Goal: Transaction & Acquisition: Purchase product/service

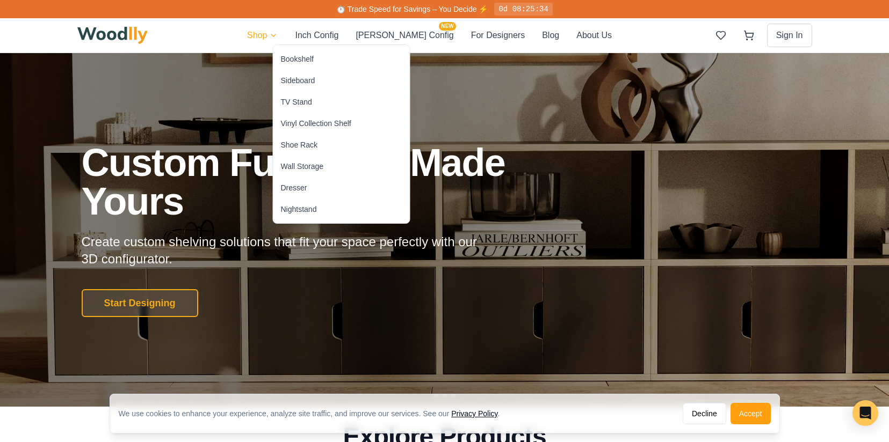
click at [310, 81] on div "Sideboard" at bounding box center [298, 80] width 34 height 11
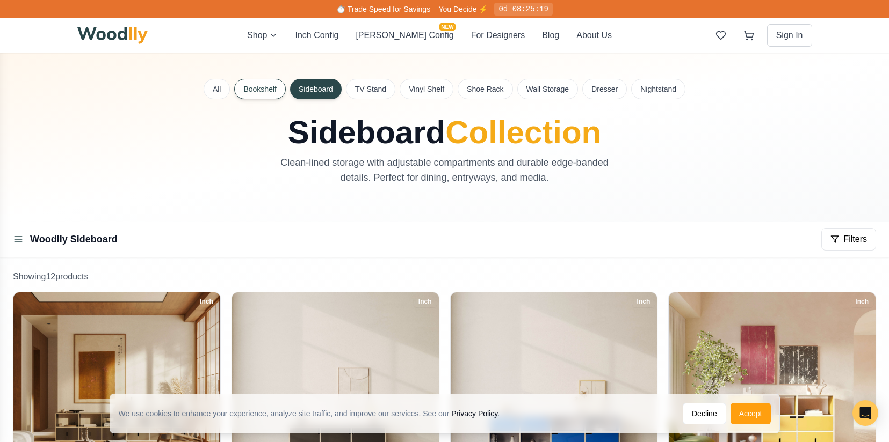
click at [260, 97] on button "Bookshelf" at bounding box center [259, 89] width 51 height 20
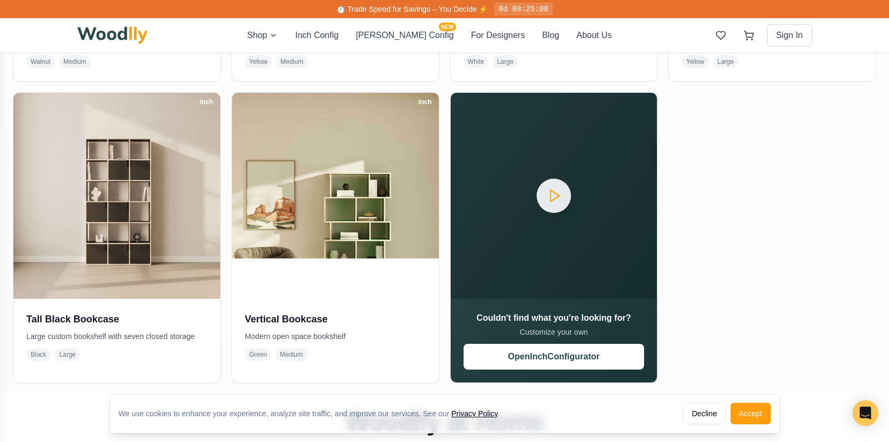
scroll to position [796, 0]
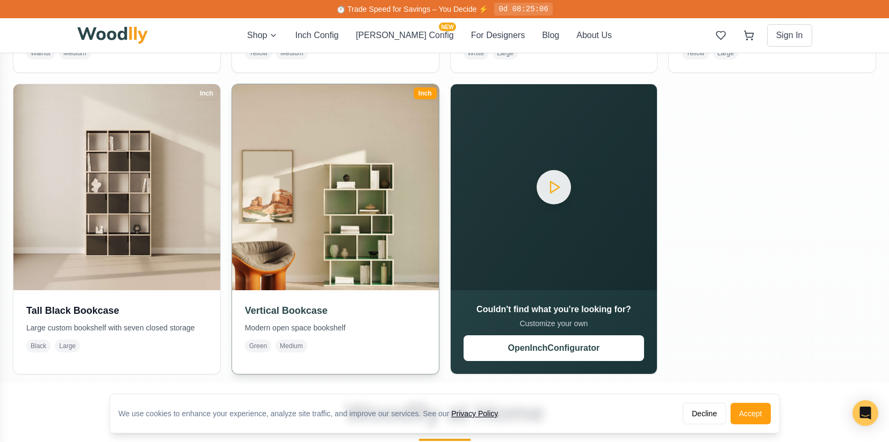
click at [316, 311] on h3 "Vertical Bookcase" at bounding box center [335, 310] width 181 height 15
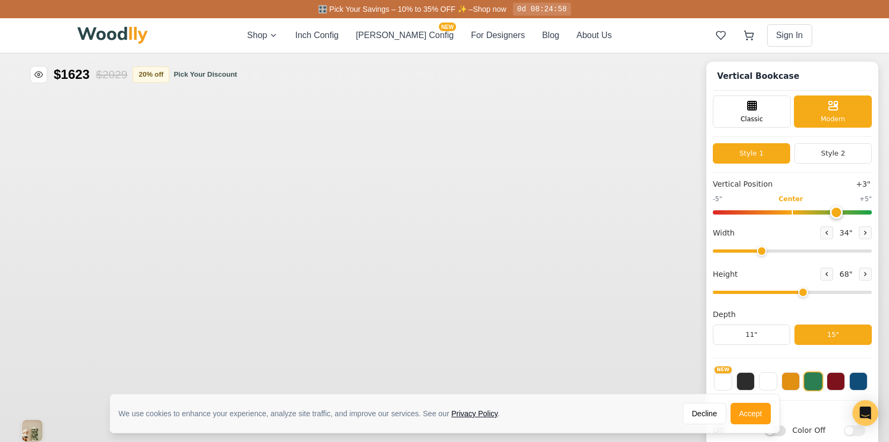
type input "3"
type input "34"
type input "5"
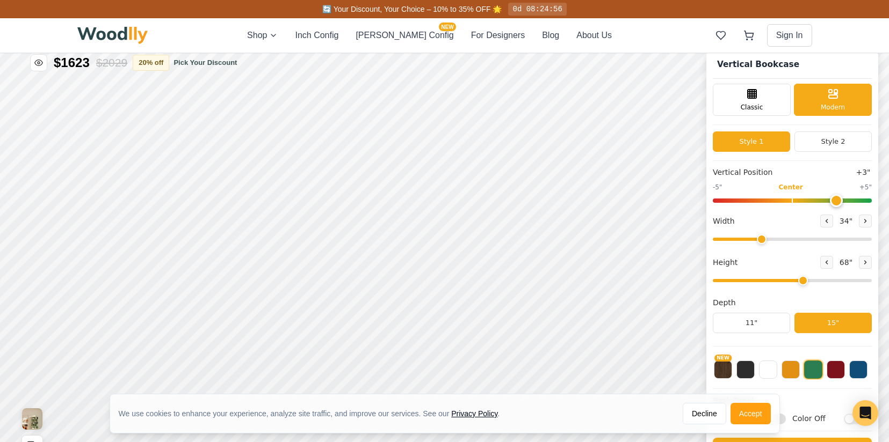
scroll to position [12, 0]
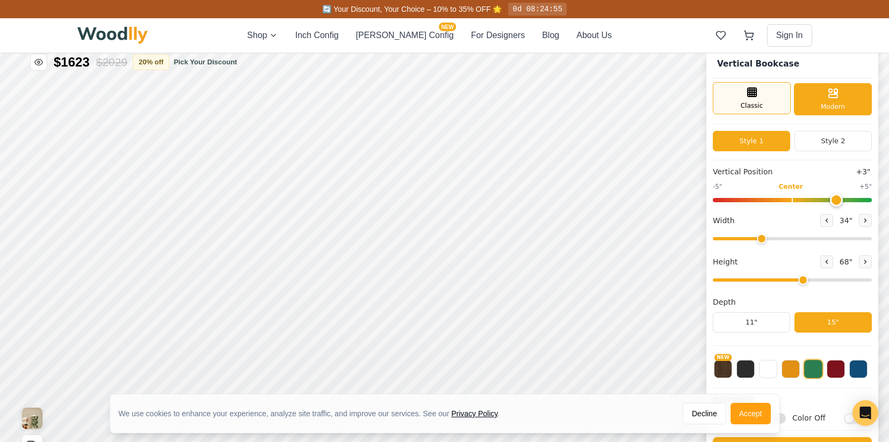
click at [748, 99] on div "Classic" at bounding box center [752, 98] width 78 height 32
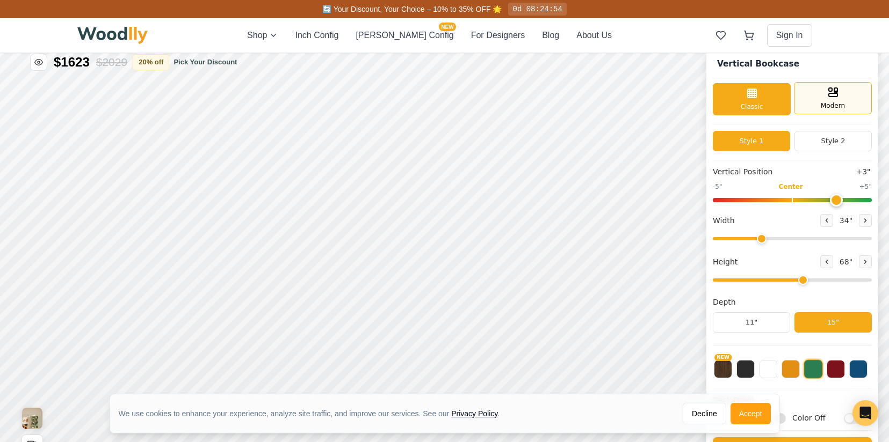
click at [816, 98] on div "Modern" at bounding box center [833, 98] width 78 height 32
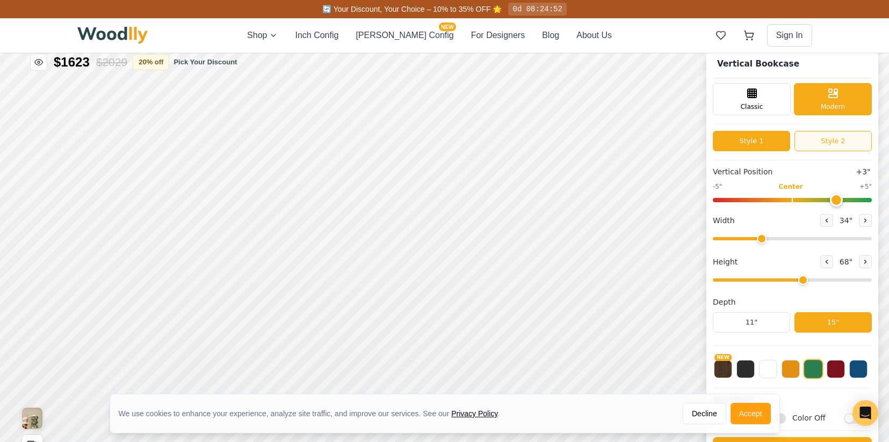
click at [825, 145] on button "Style 2" at bounding box center [832, 141] width 77 height 20
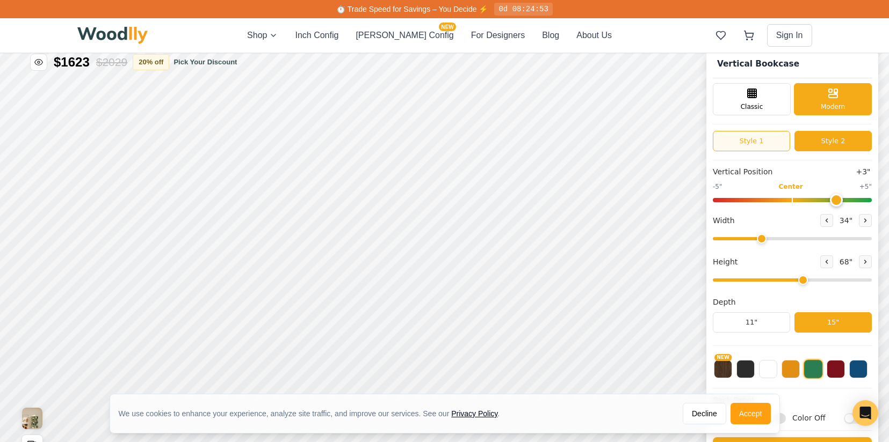
click at [751, 144] on button "Style 1" at bounding box center [751, 141] width 77 height 20
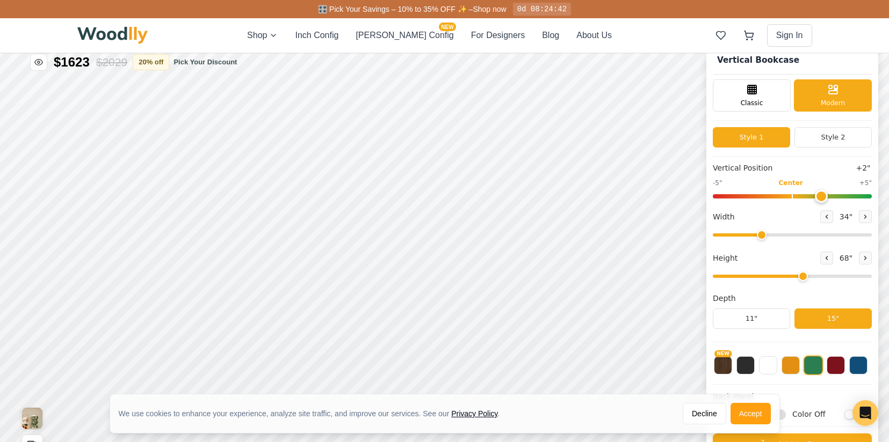
drag, startPoint x: 832, startPoint y: 193, endPoint x: 818, endPoint y: 197, distance: 14.3
type input "2"
click at [818, 197] on input "range" at bounding box center [792, 196] width 159 height 4
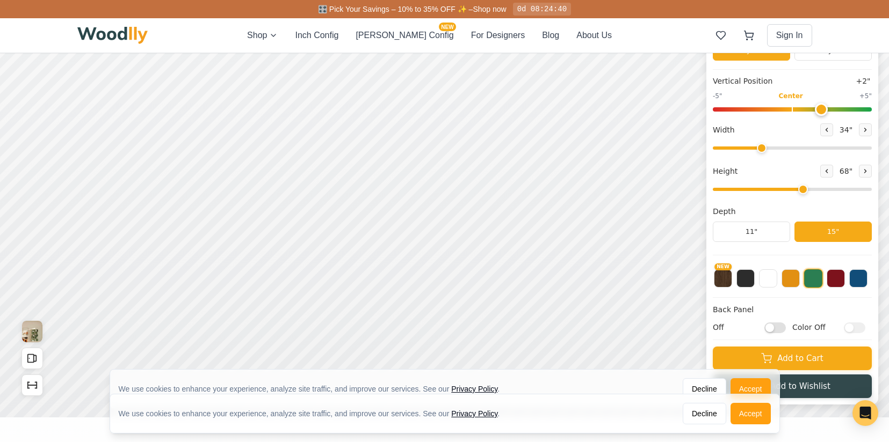
scroll to position [101, 0]
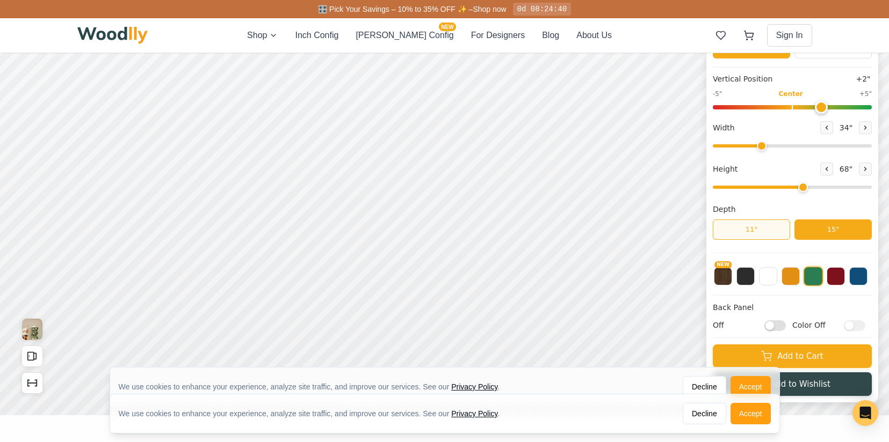
click at [773, 224] on button "11"" at bounding box center [751, 230] width 77 height 20
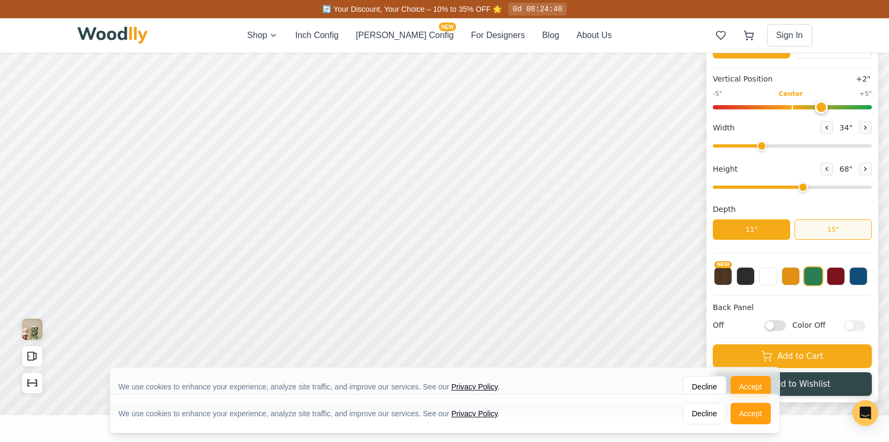
click at [832, 228] on button "15"" at bounding box center [832, 230] width 77 height 20
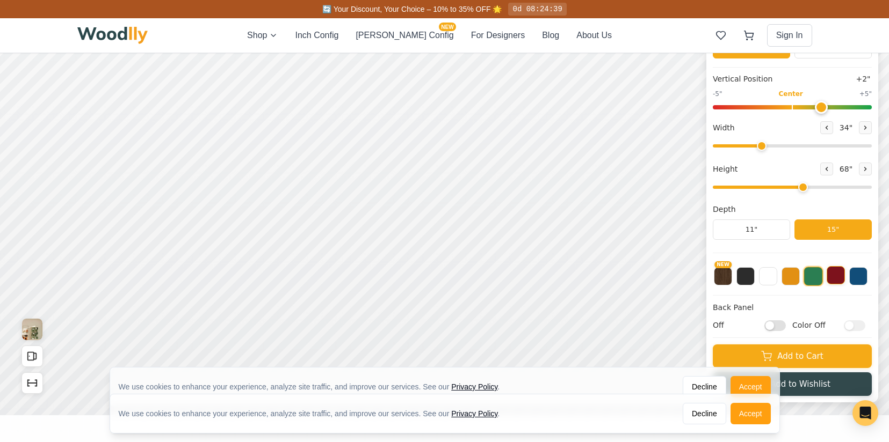
click at [833, 277] on button at bounding box center [835, 275] width 18 height 18
click at [724, 275] on button "NEW" at bounding box center [723, 275] width 18 height 18
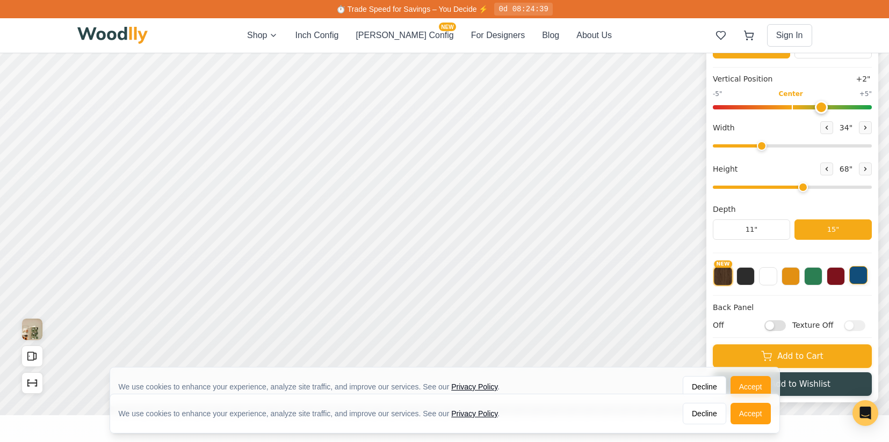
click at [856, 272] on button at bounding box center [858, 275] width 18 height 18
click at [834, 277] on button at bounding box center [835, 275] width 18 height 18
click at [779, 324] on input "Off" at bounding box center [774, 325] width 21 height 11
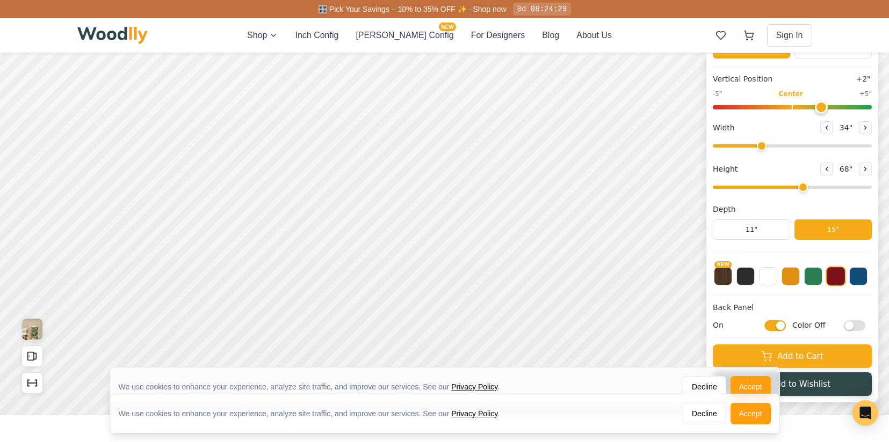
click at [779, 324] on input "On" at bounding box center [774, 325] width 21 height 11
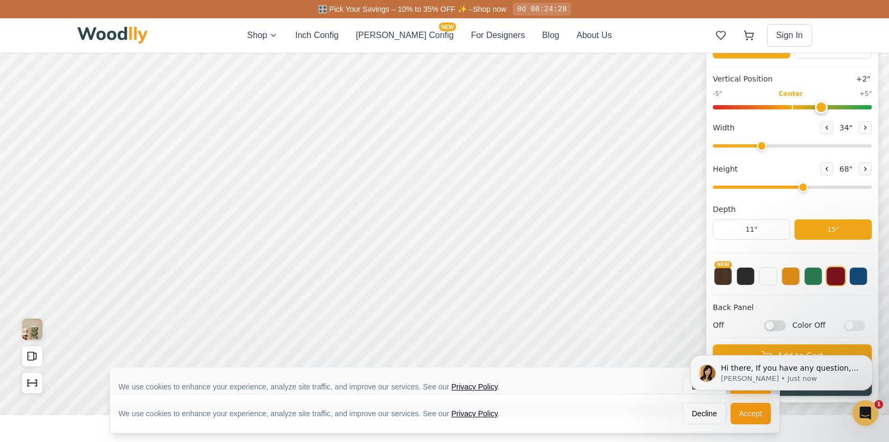
scroll to position [0, 0]
click at [779, 324] on input "Off" at bounding box center [774, 325] width 21 height 11
checkbox input "true"
click at [863, 326] on input "Color Off" at bounding box center [854, 325] width 21 height 11
checkbox input "true"
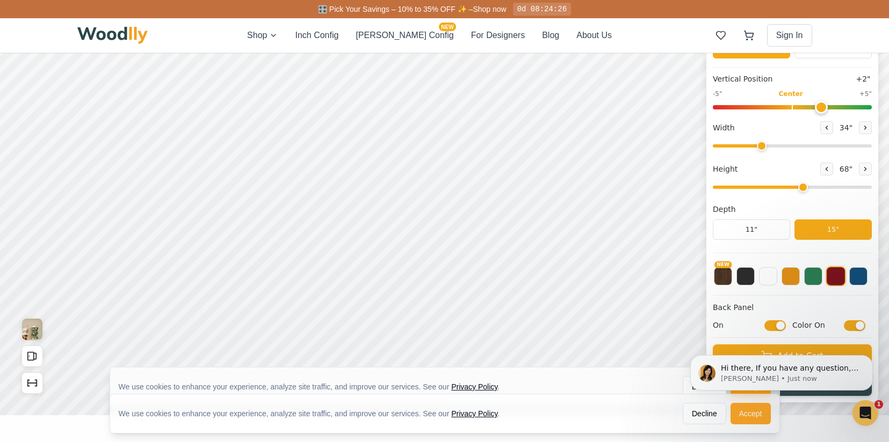
click at [746, 416] on button "Accept" at bounding box center [750, 413] width 40 height 21
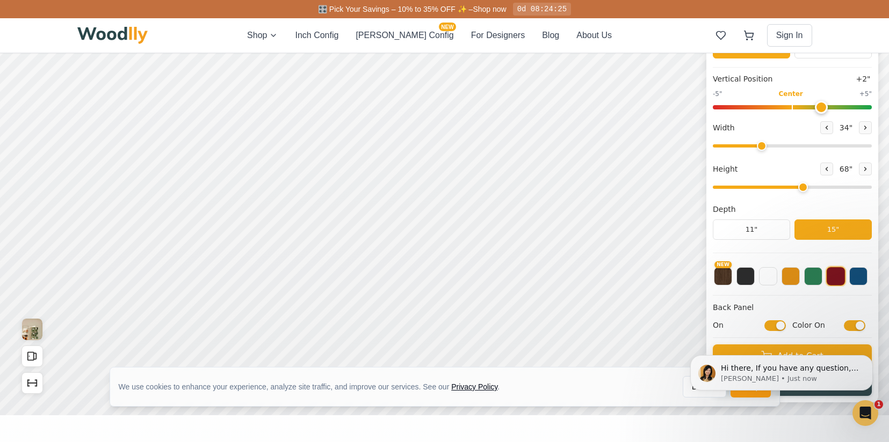
click at [743, 395] on body "Hi there, If you have any question, we are right here for you. 😊 [PERSON_NAME] …" at bounding box center [781, 373] width 206 height 72
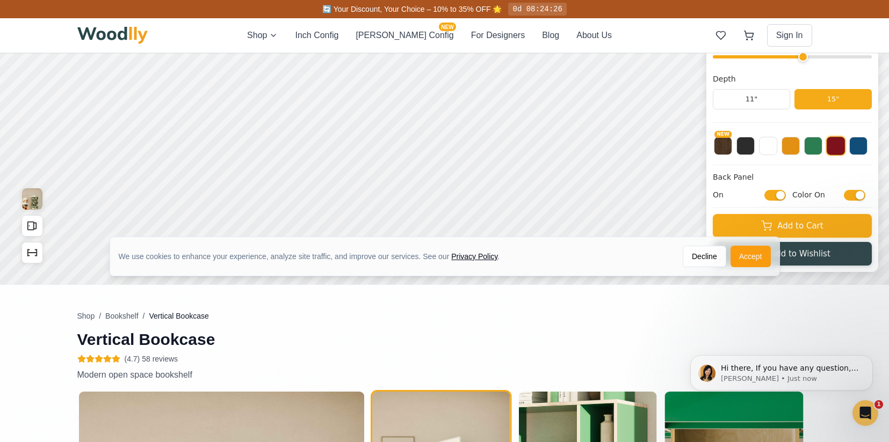
scroll to position [232, 0]
click at [748, 255] on button "Accept" at bounding box center [750, 255] width 40 height 21
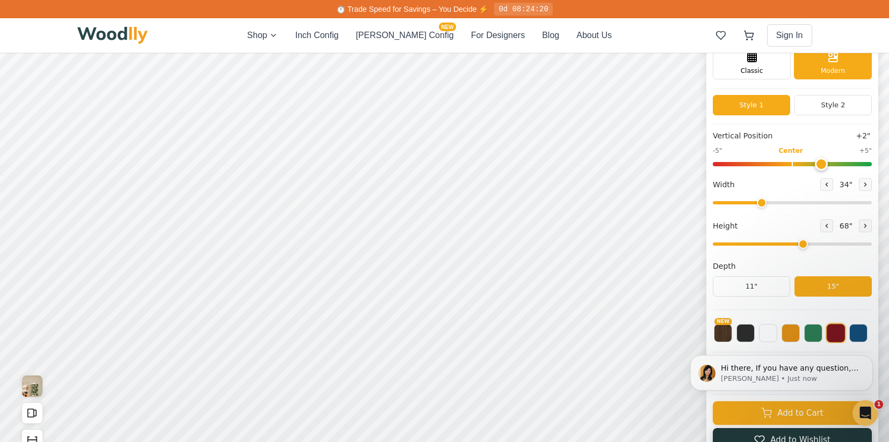
scroll to position [0, 0]
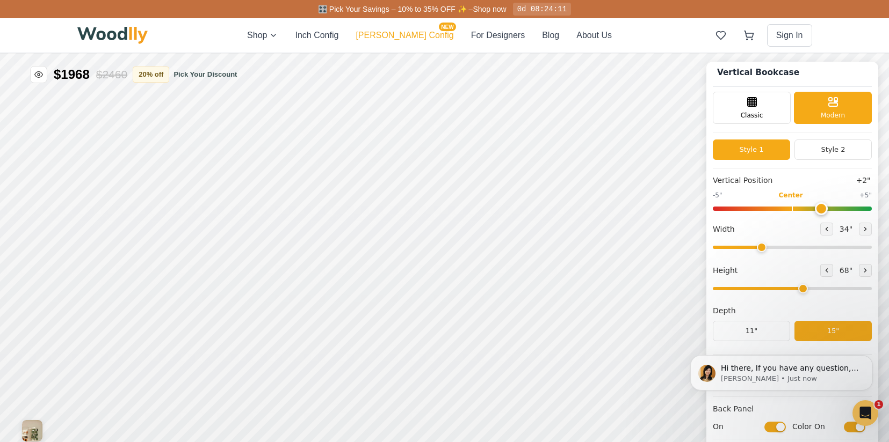
click at [414, 36] on button "[PERSON_NAME] Config NEW" at bounding box center [404, 35] width 98 height 13
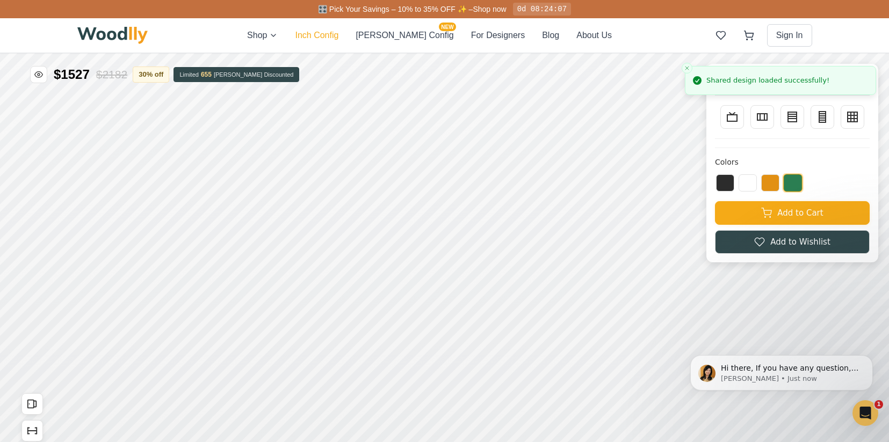
click at [338, 39] on button "Inch Config" at bounding box center [316, 35] width 43 height 13
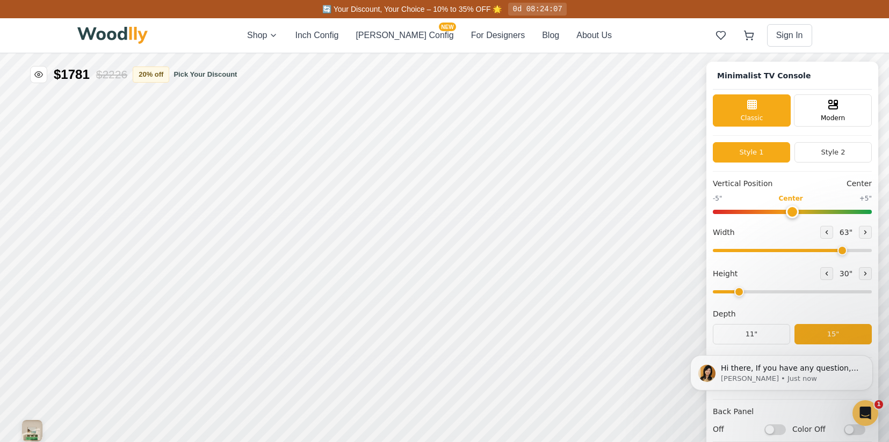
click at [136, 39] on img at bounding box center [112, 35] width 71 height 17
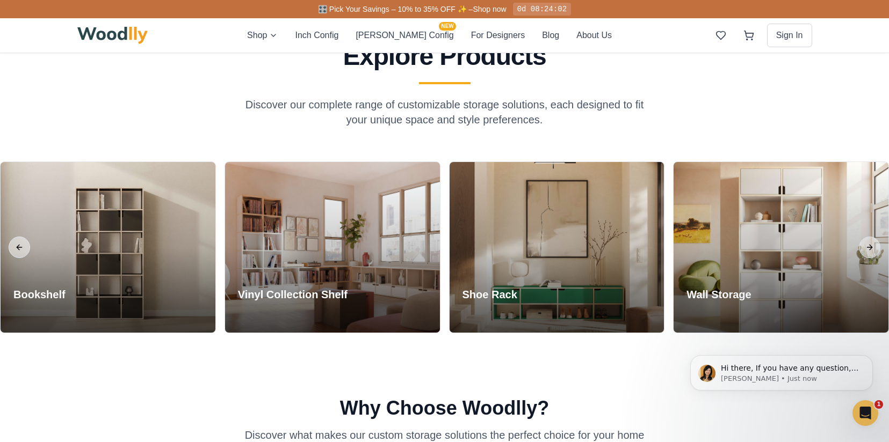
scroll to position [384, 0]
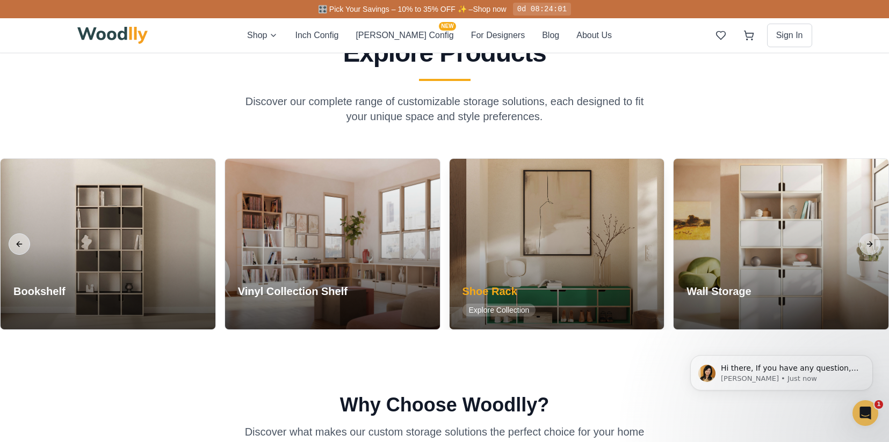
click at [514, 278] on div "Shoe Rack Explore Collection" at bounding box center [498, 300] width 99 height 59
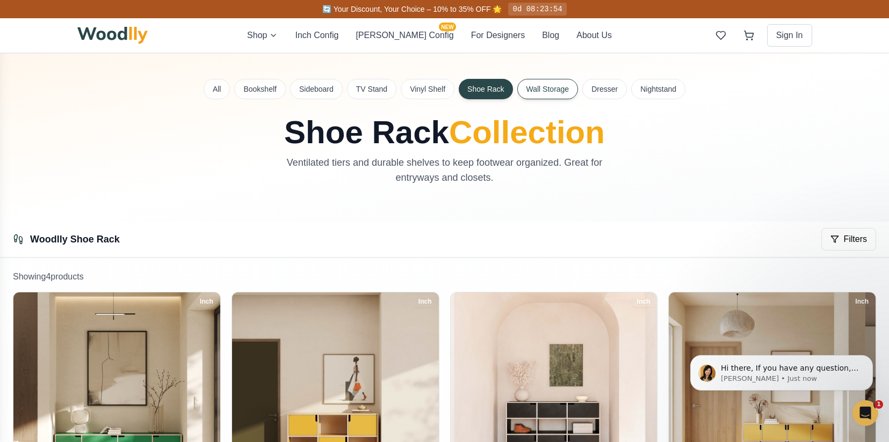
click at [551, 98] on button "Wall Storage" at bounding box center [547, 89] width 61 height 20
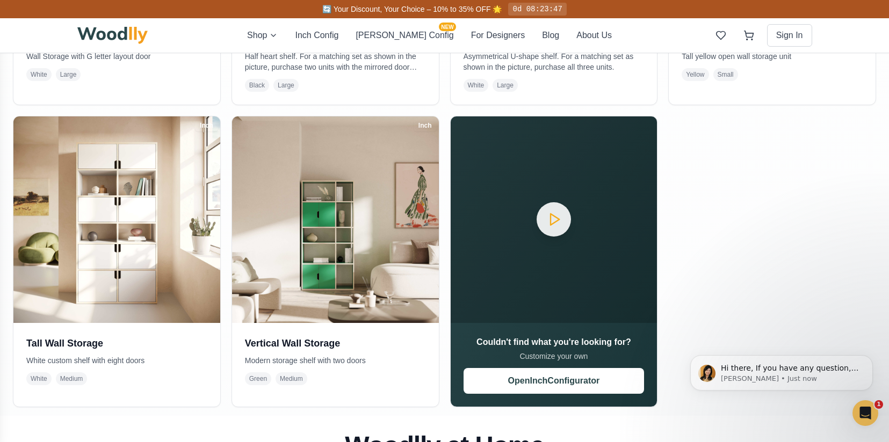
scroll to position [463, 0]
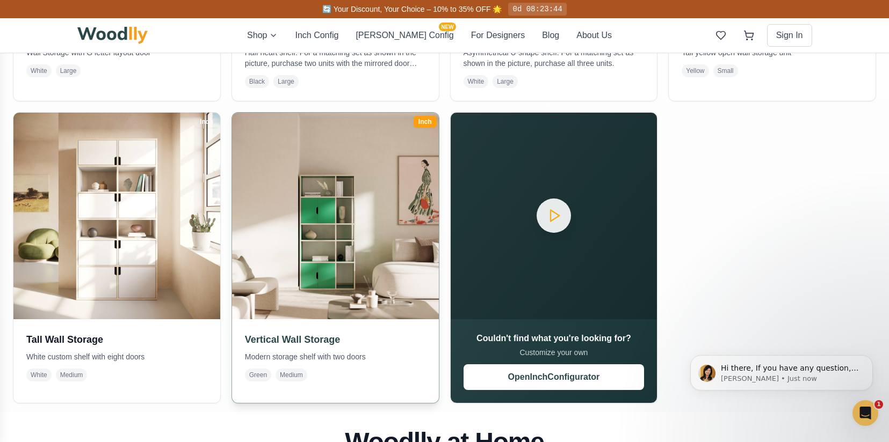
click at [315, 343] on h3 "Vertical Wall Storage" at bounding box center [335, 339] width 181 height 15
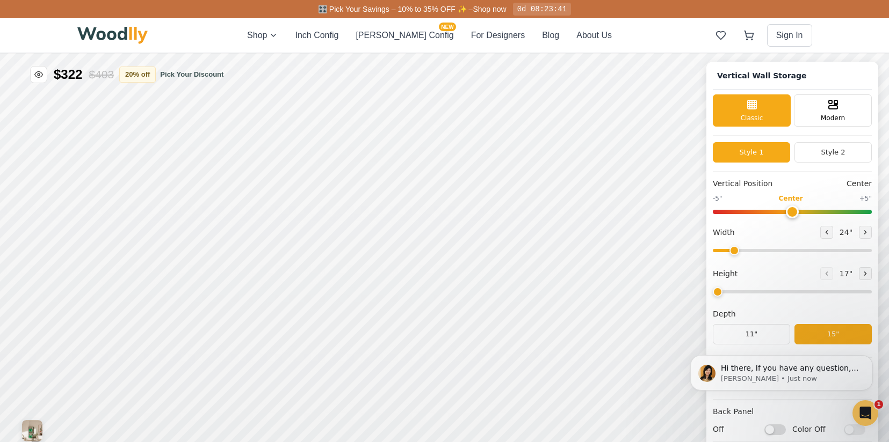
type input "5"
type input "35"
type input "5"
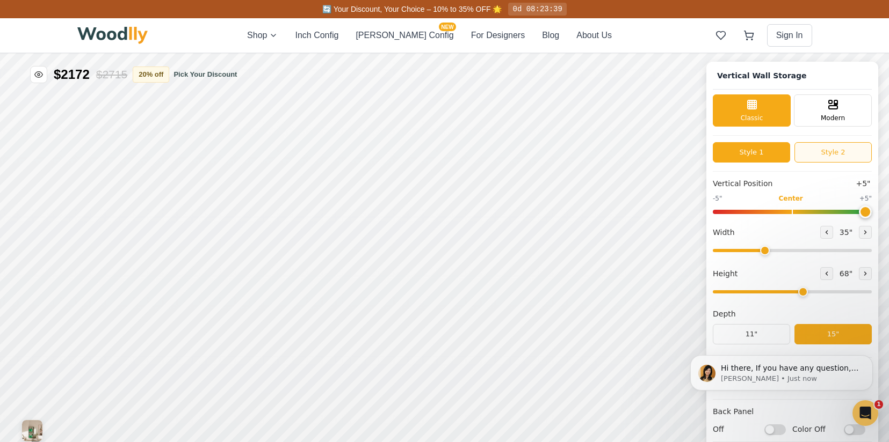
click at [832, 150] on button "Style 2" at bounding box center [832, 152] width 77 height 20
click at [755, 154] on button "Style 1" at bounding box center [751, 152] width 77 height 20
click at [820, 121] on span "Modern" at bounding box center [832, 117] width 24 height 10
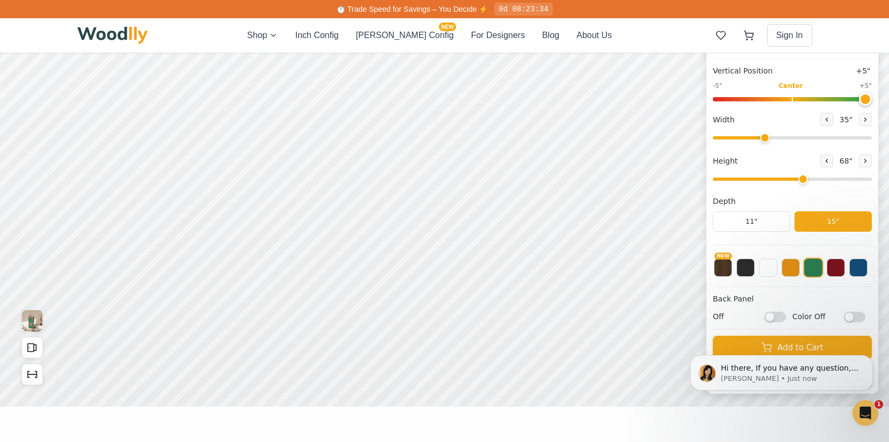
scroll to position [118, 0]
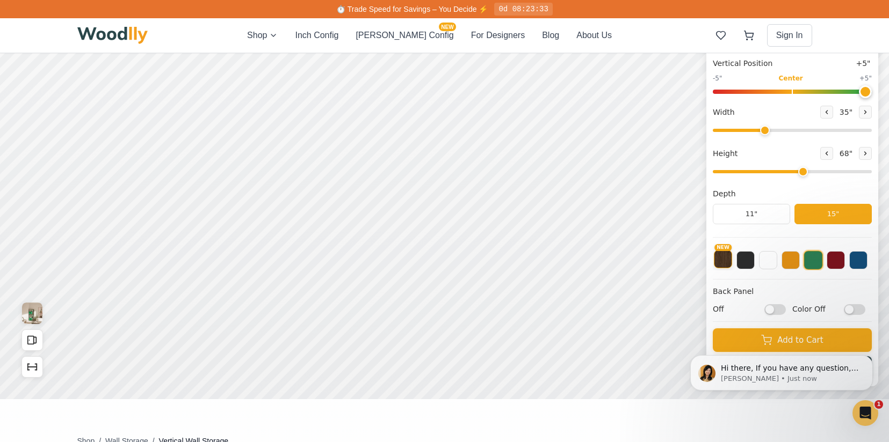
click at [722, 266] on button "NEW" at bounding box center [723, 259] width 18 height 18
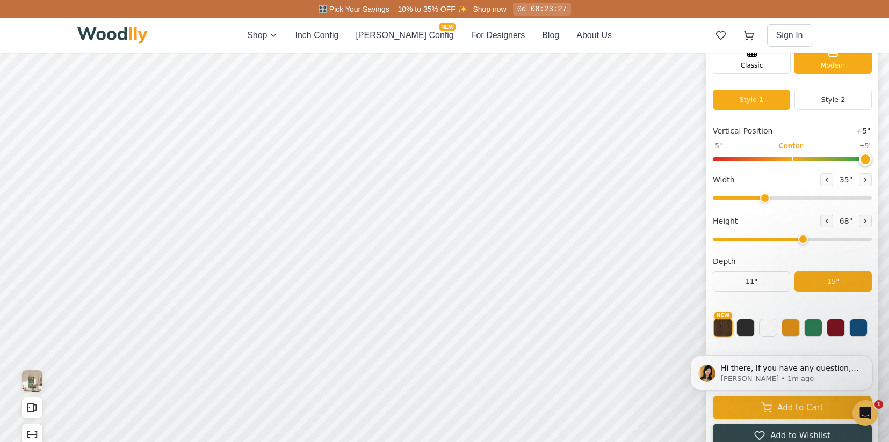
scroll to position [50, 0]
click at [789, 326] on button at bounding box center [790, 326] width 18 height 18
click at [841, 332] on button at bounding box center [835, 326] width 18 height 18
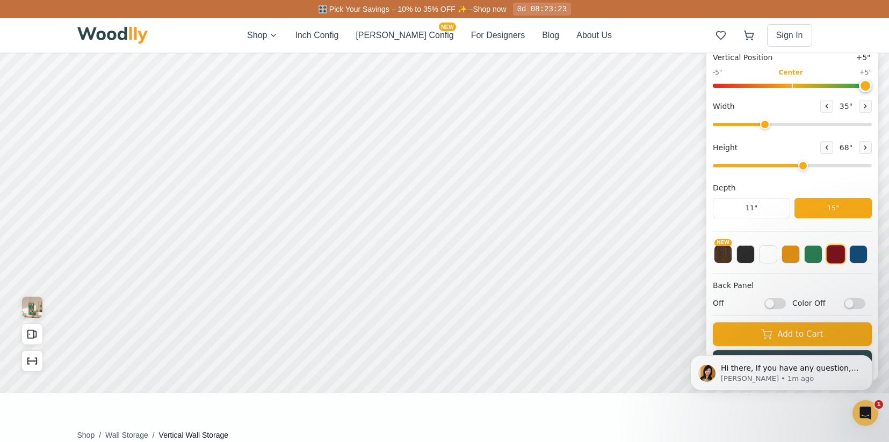
scroll to position [126, 0]
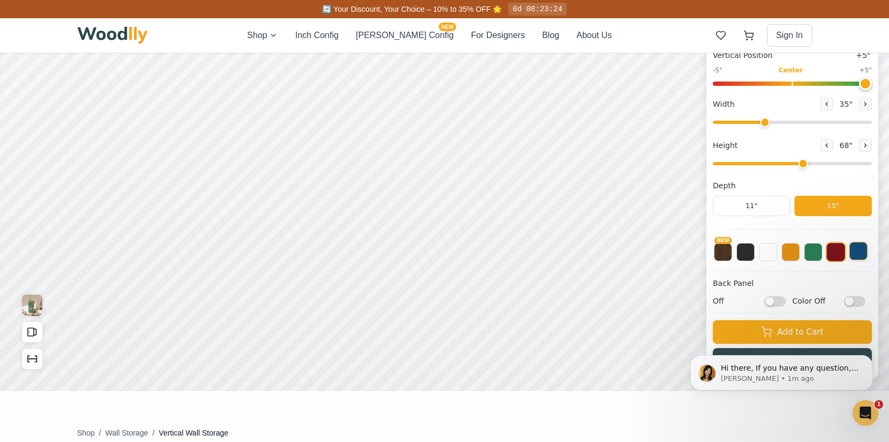
click at [857, 259] on button at bounding box center [858, 251] width 18 height 18
click at [837, 256] on button at bounding box center [835, 251] width 18 height 18
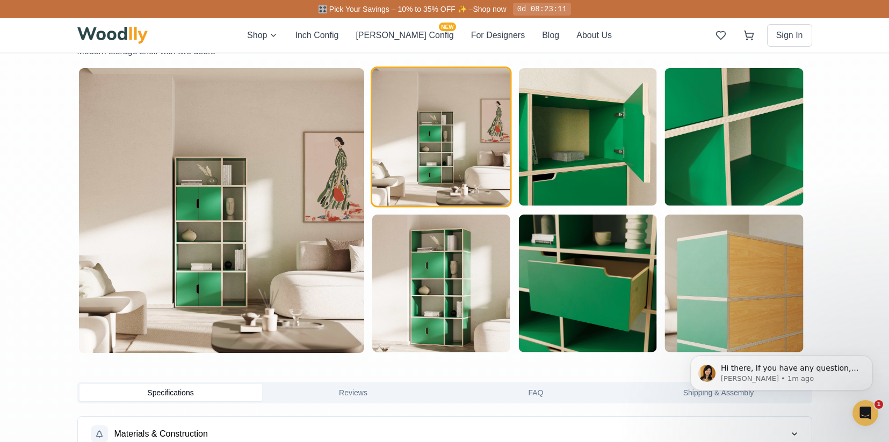
scroll to position [0, 0]
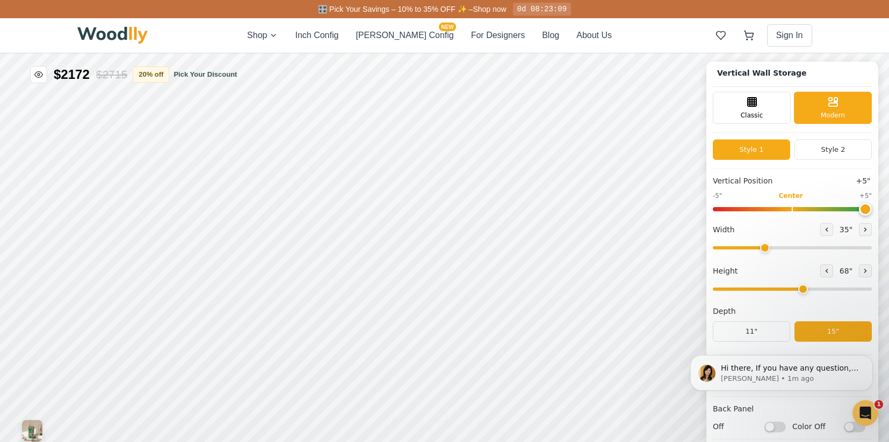
drag, startPoint x: 162, startPoint y: 37, endPoint x: 93, endPoint y: 37, distance: 68.7
click at [93, 37] on div "Shop Inch Config [PERSON_NAME] Config NEW For Designers Blog About Us Sign In" at bounding box center [444, 35] width 735 height 34
